Goal: Transaction & Acquisition: Purchase product/service

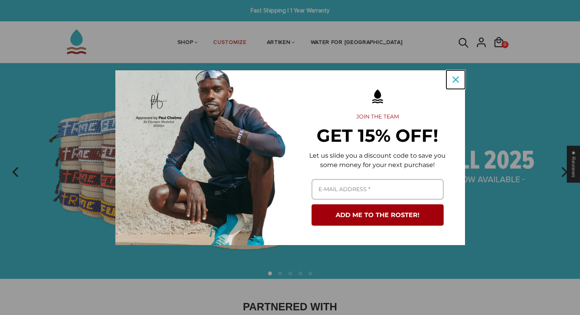
click at [457, 79] on icon "close icon" at bounding box center [456, 80] width 6 height 6
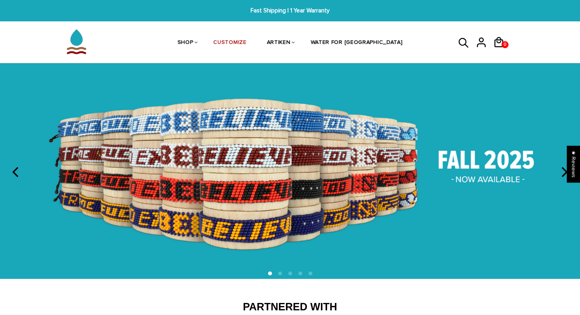
click at [565, 173] on icon "next" at bounding box center [564, 172] width 10 height 10
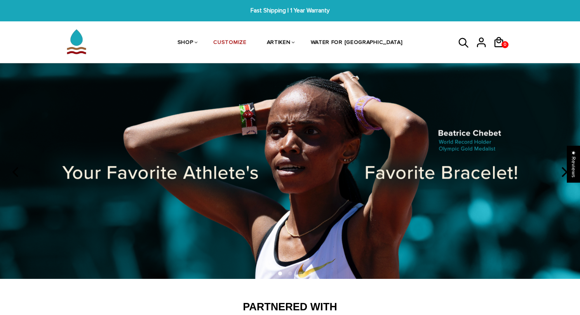
click at [565, 173] on icon "next" at bounding box center [564, 172] width 10 height 10
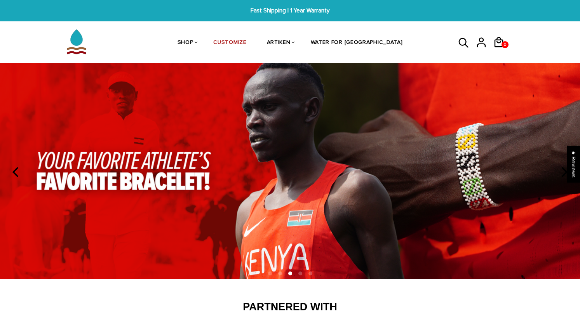
click at [565, 173] on icon "next" at bounding box center [564, 172] width 10 height 10
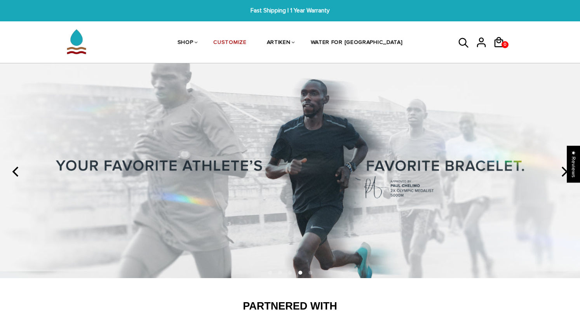
click at [565, 173] on icon "next" at bounding box center [564, 172] width 10 height 10
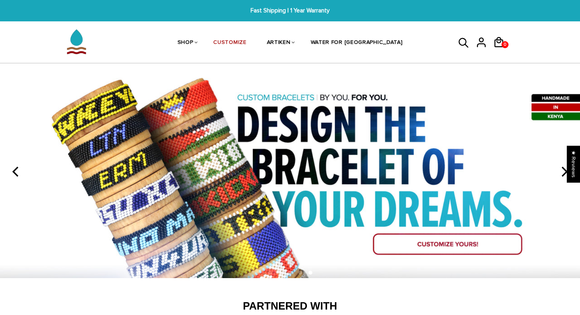
click at [565, 173] on icon "next" at bounding box center [564, 172] width 10 height 10
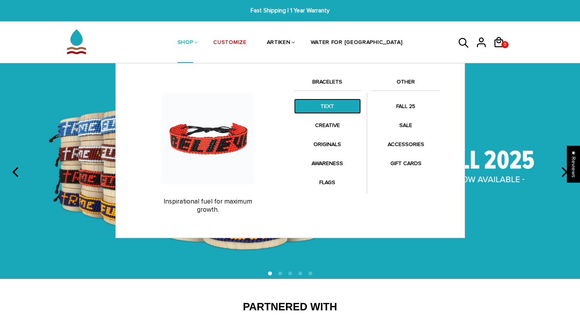
click at [331, 108] on link "TEXT" at bounding box center [327, 106] width 67 height 15
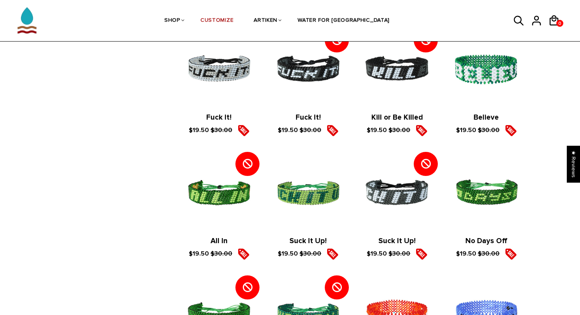
scroll to position [1049, 0]
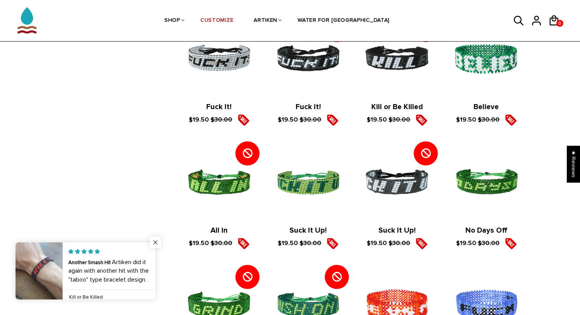
click at [155, 243] on span "Close popup widget" at bounding box center [156, 243] width 12 height 12
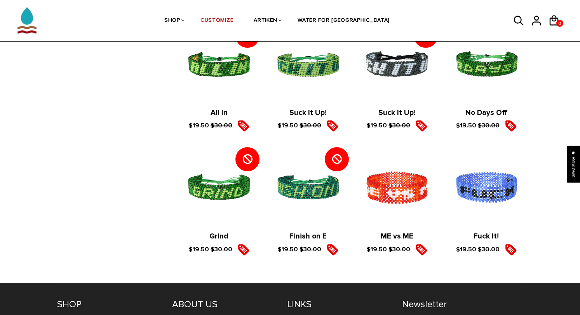
scroll to position [1165, 0]
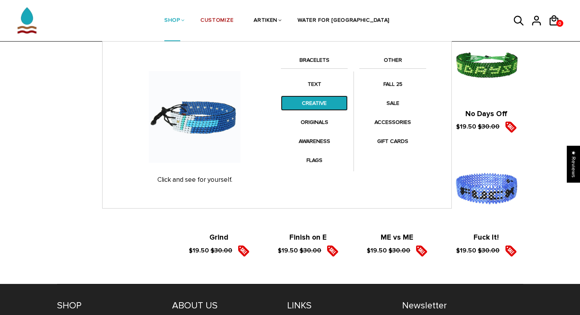
click at [310, 101] on link "CREATIVE" at bounding box center [314, 103] width 67 height 15
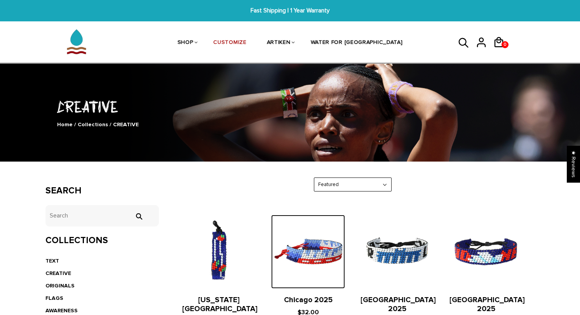
click at [313, 262] on img at bounding box center [307, 251] width 73 height 73
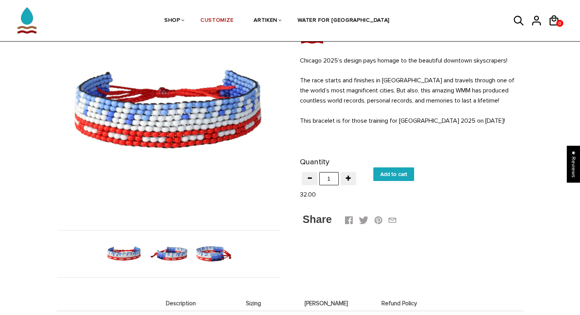
scroll to position [117, 0]
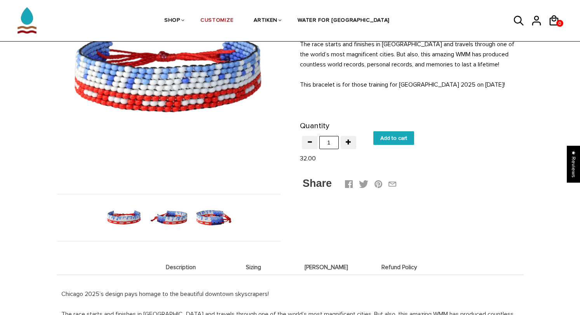
click at [172, 220] on img at bounding box center [169, 218] width 40 height 40
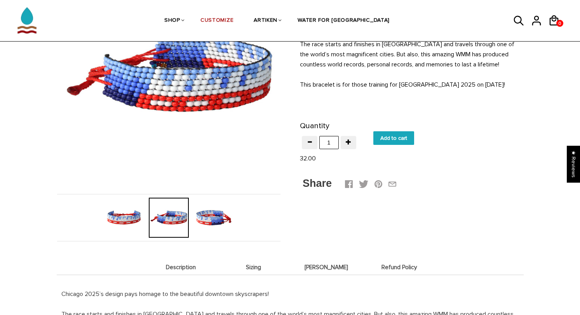
click at [209, 219] on img at bounding box center [213, 218] width 40 height 40
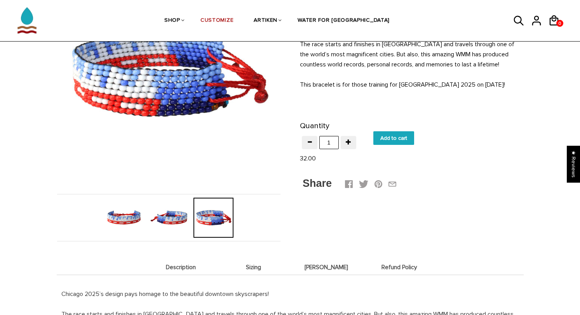
click at [393, 139] on input "Add to cart" at bounding box center [393, 138] width 41 height 14
type input "Add to cart"
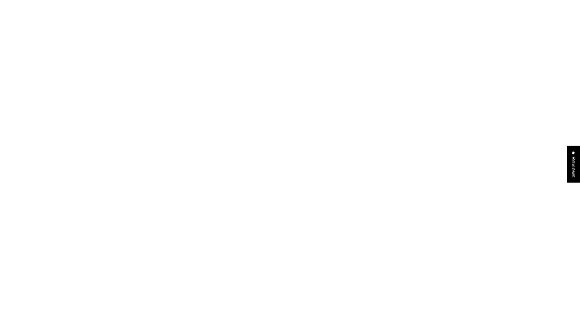
scroll to position [117, 0]
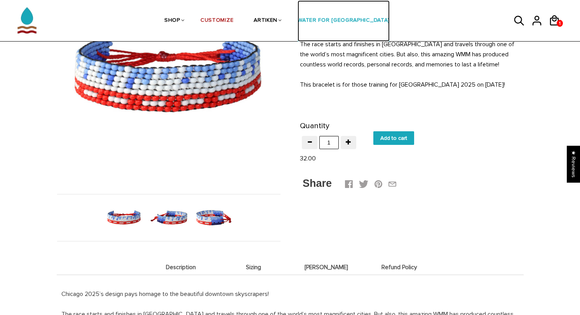
click at [342, 21] on link "WATER FOR [GEOGRAPHIC_DATA]" at bounding box center [344, 20] width 92 height 41
